Goal: Task Accomplishment & Management: Use online tool/utility

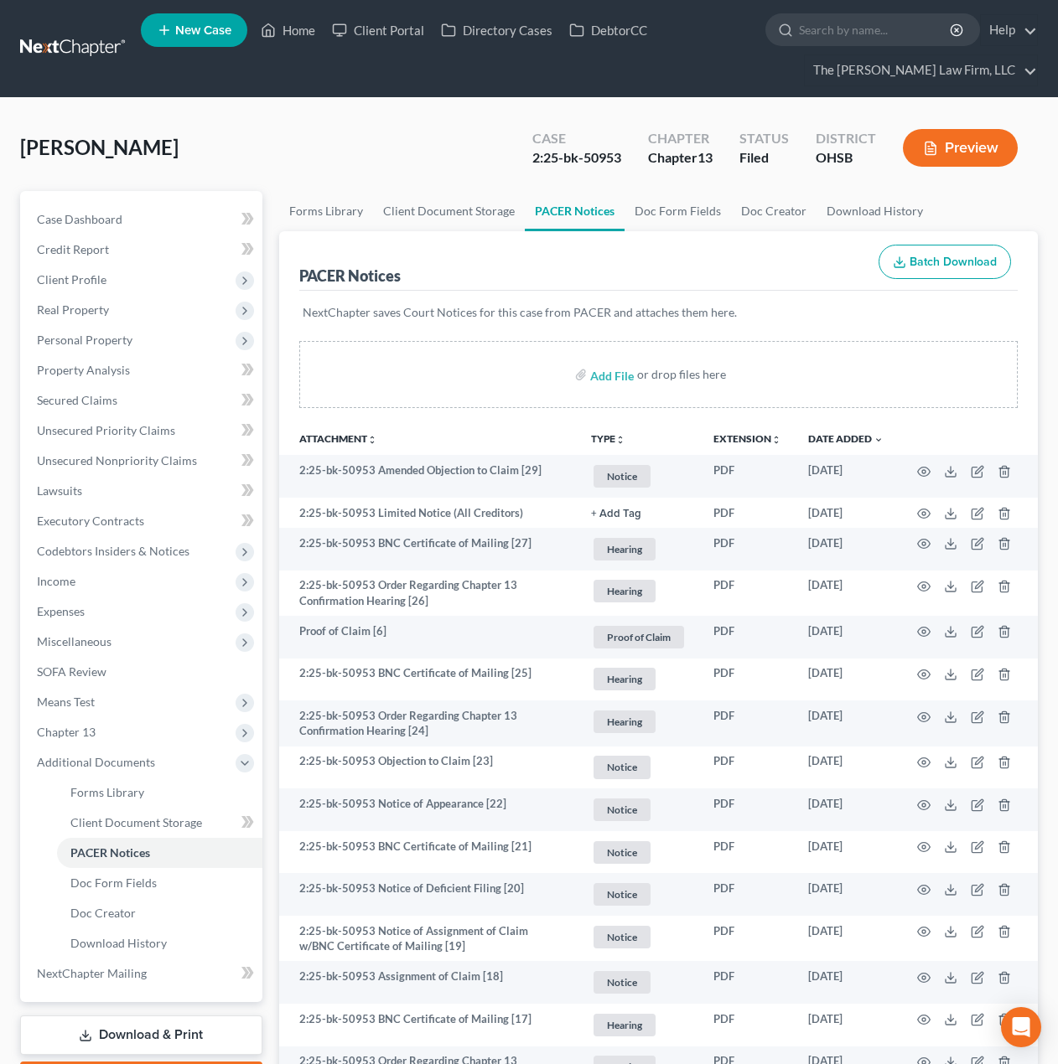
click at [54, 38] on link at bounding box center [73, 49] width 107 height 30
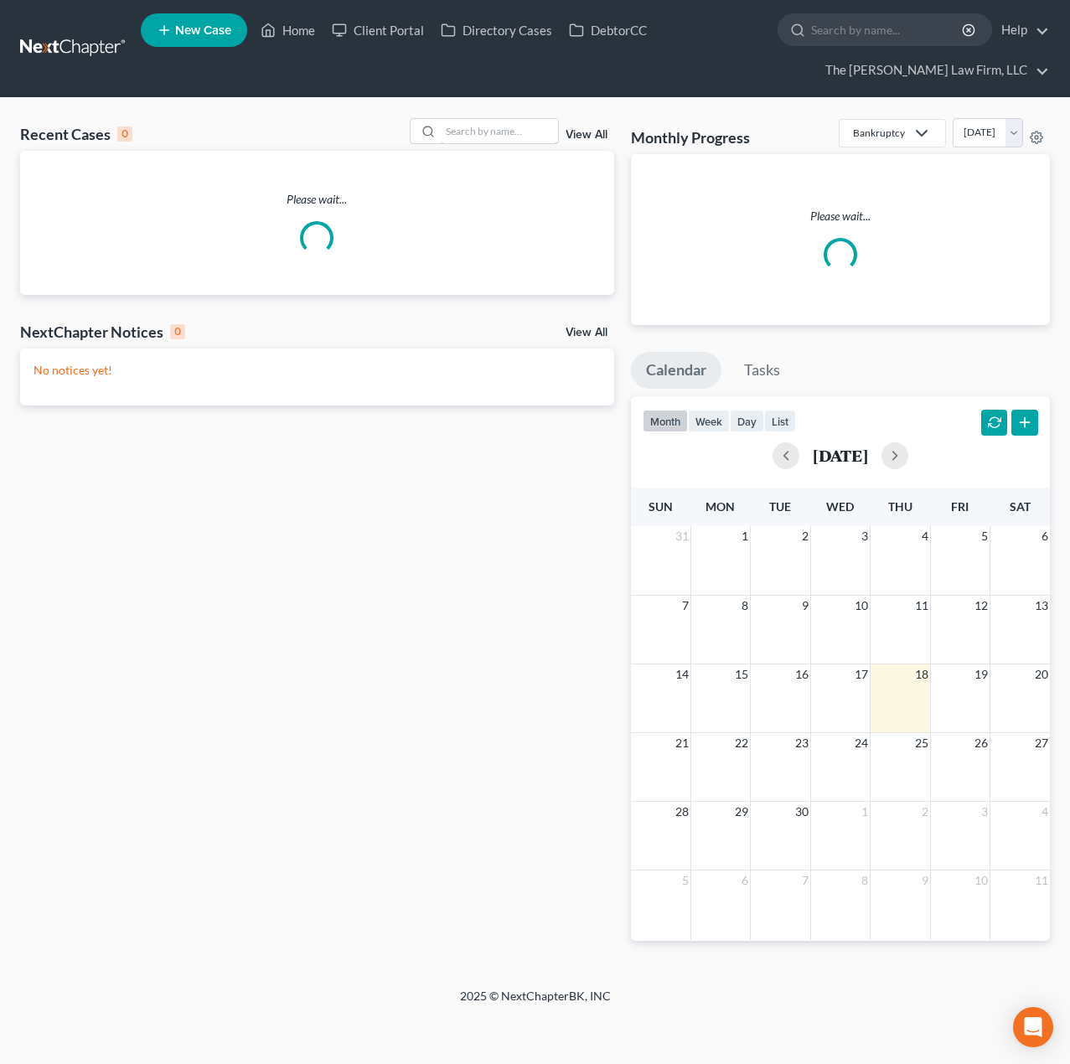
click at [540, 137] on input "search" at bounding box center [499, 131] width 117 height 24
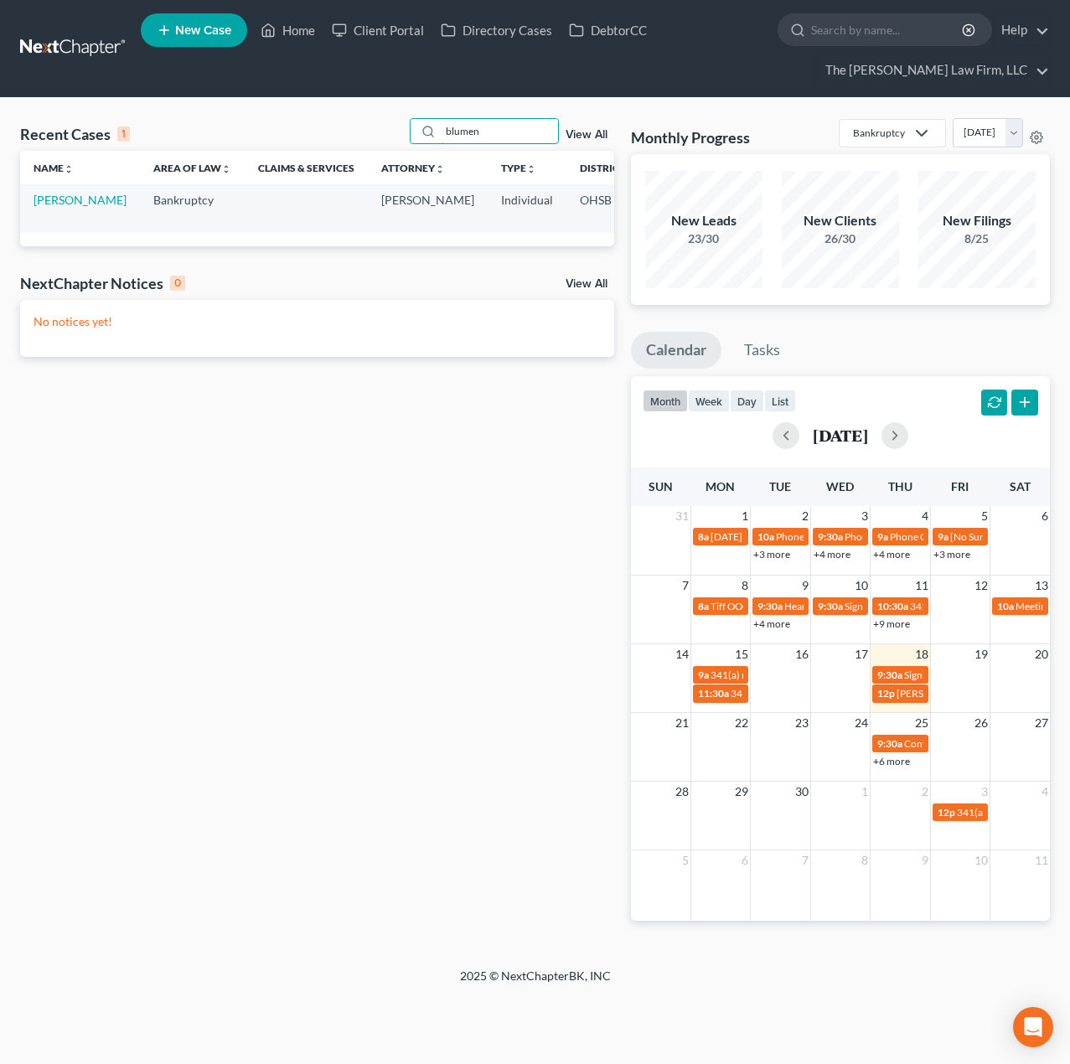
type input "blumen"
click at [49, 202] on link "[PERSON_NAME]" at bounding box center [80, 200] width 93 height 14
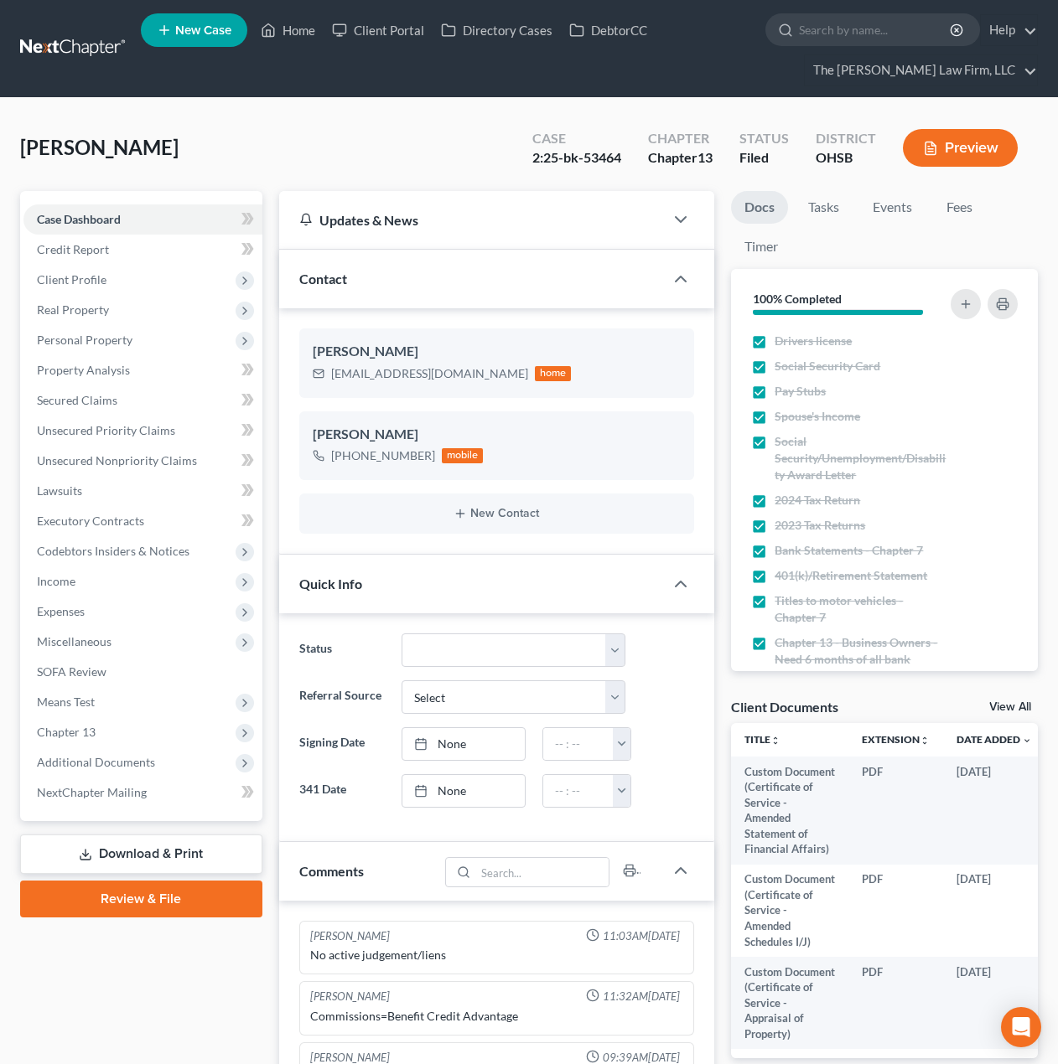
click at [104, 755] on span "Additional Documents" at bounding box center [96, 762] width 118 height 14
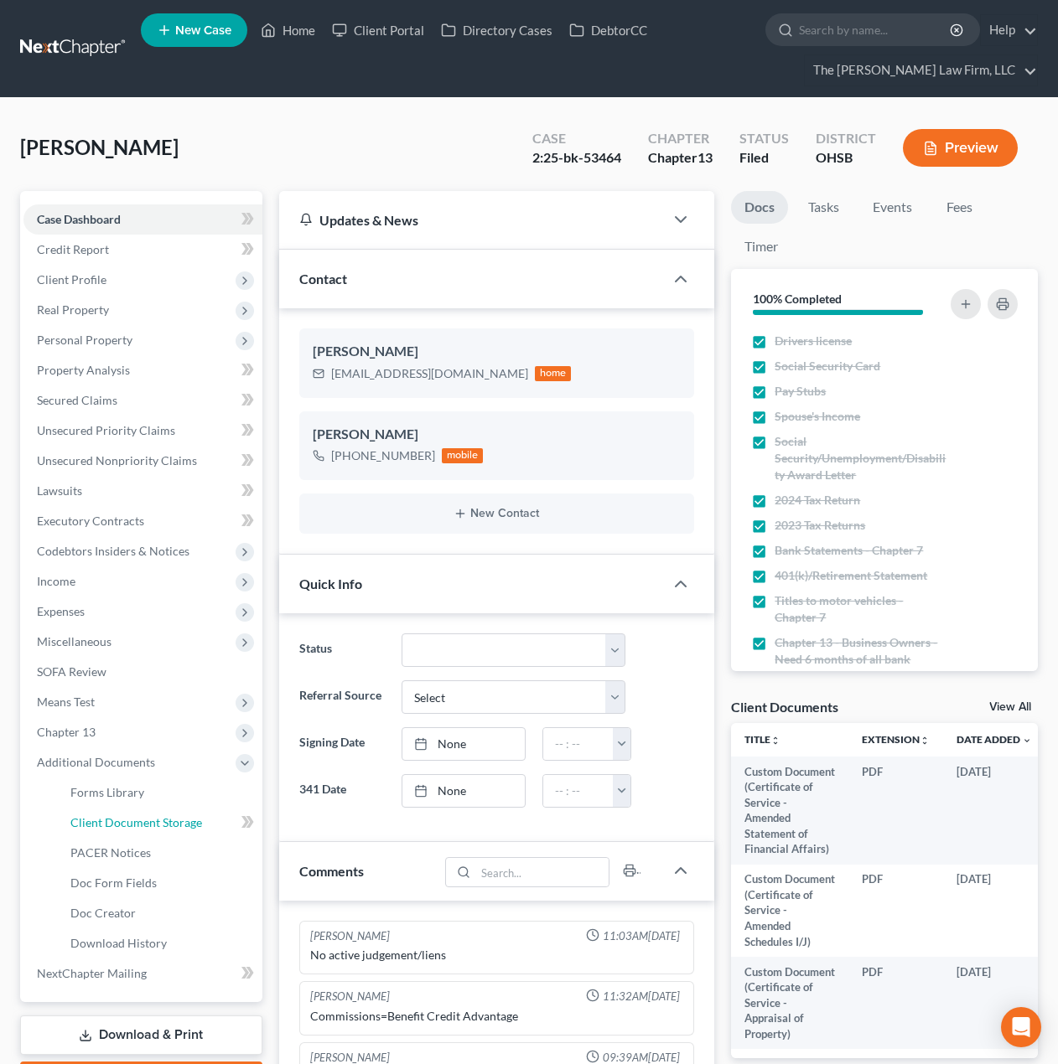
click at [145, 819] on span "Client Document Storage" at bounding box center [136, 822] width 132 height 14
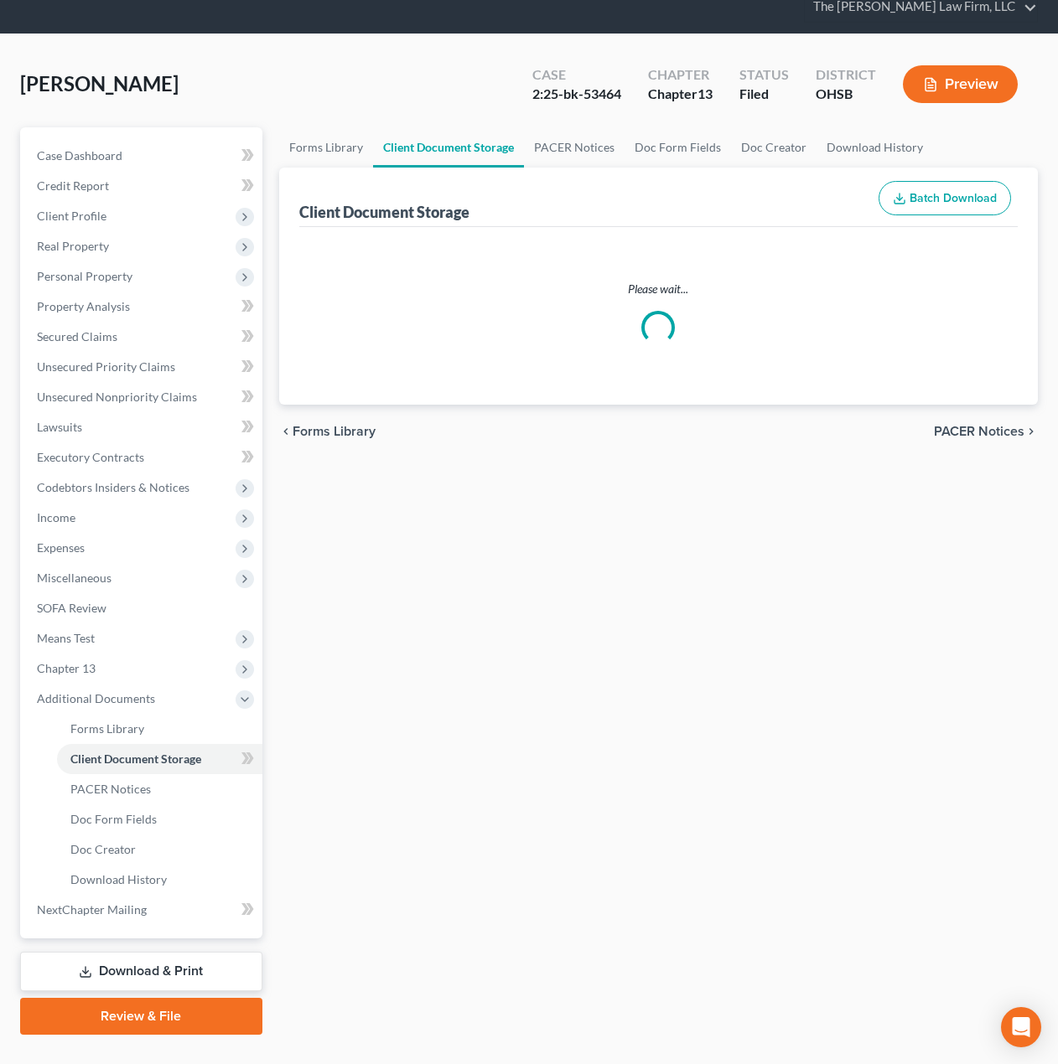
select select "7"
select select "52"
select select "61"
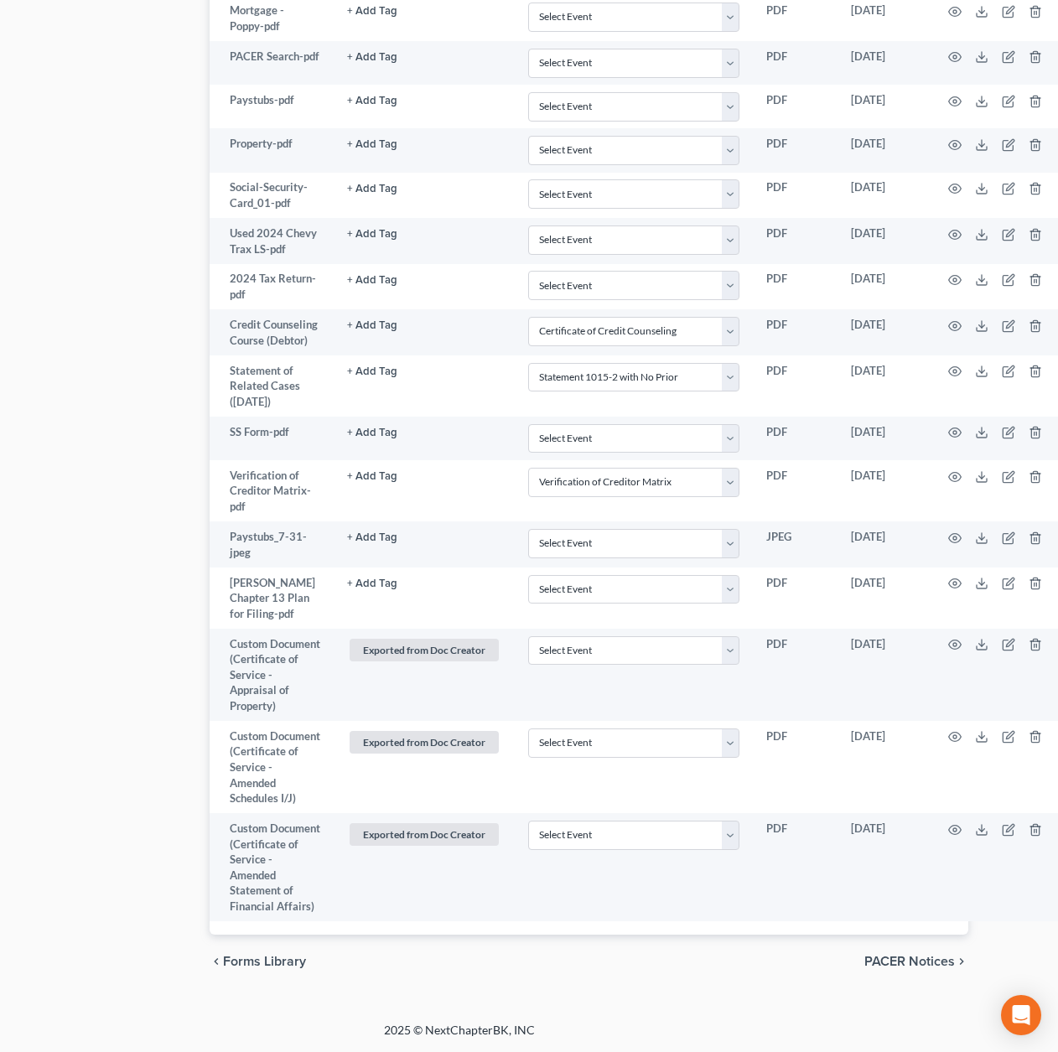
scroll to position [1399, 71]
click at [983, 531] on icon at bounding box center [979, 537] width 13 height 13
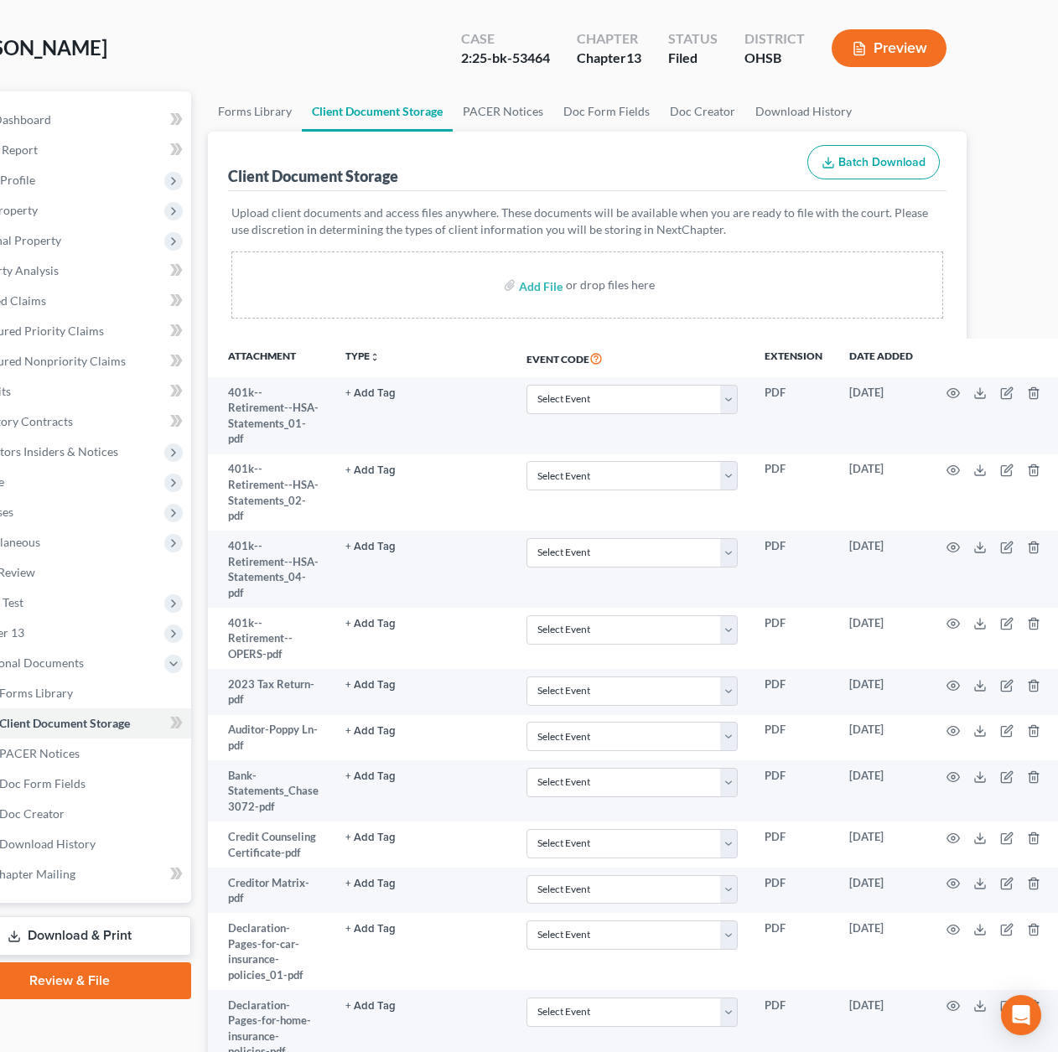
scroll to position [0, 71]
